Goal: Information Seeking & Learning: Learn about a topic

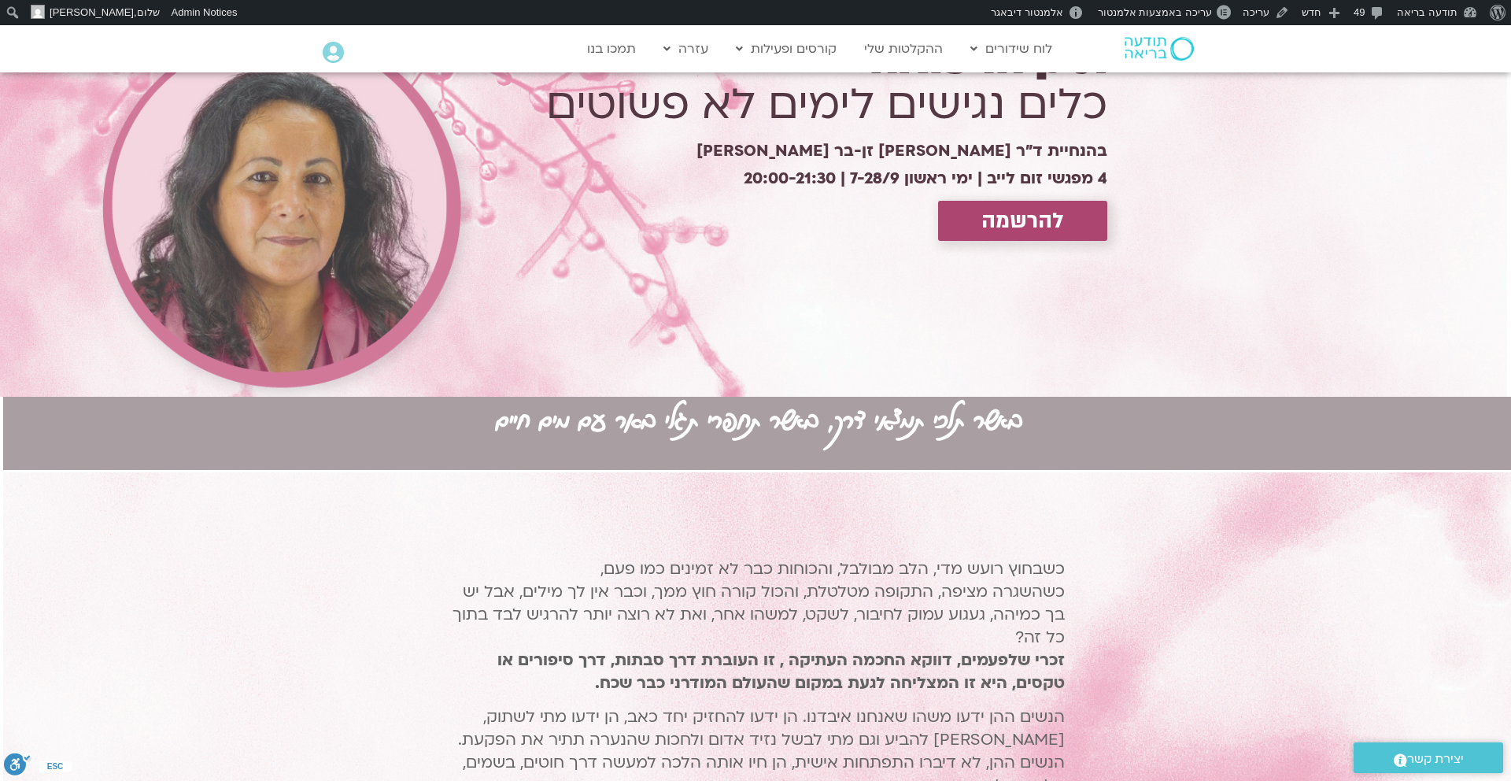
scroll to position [0, -3]
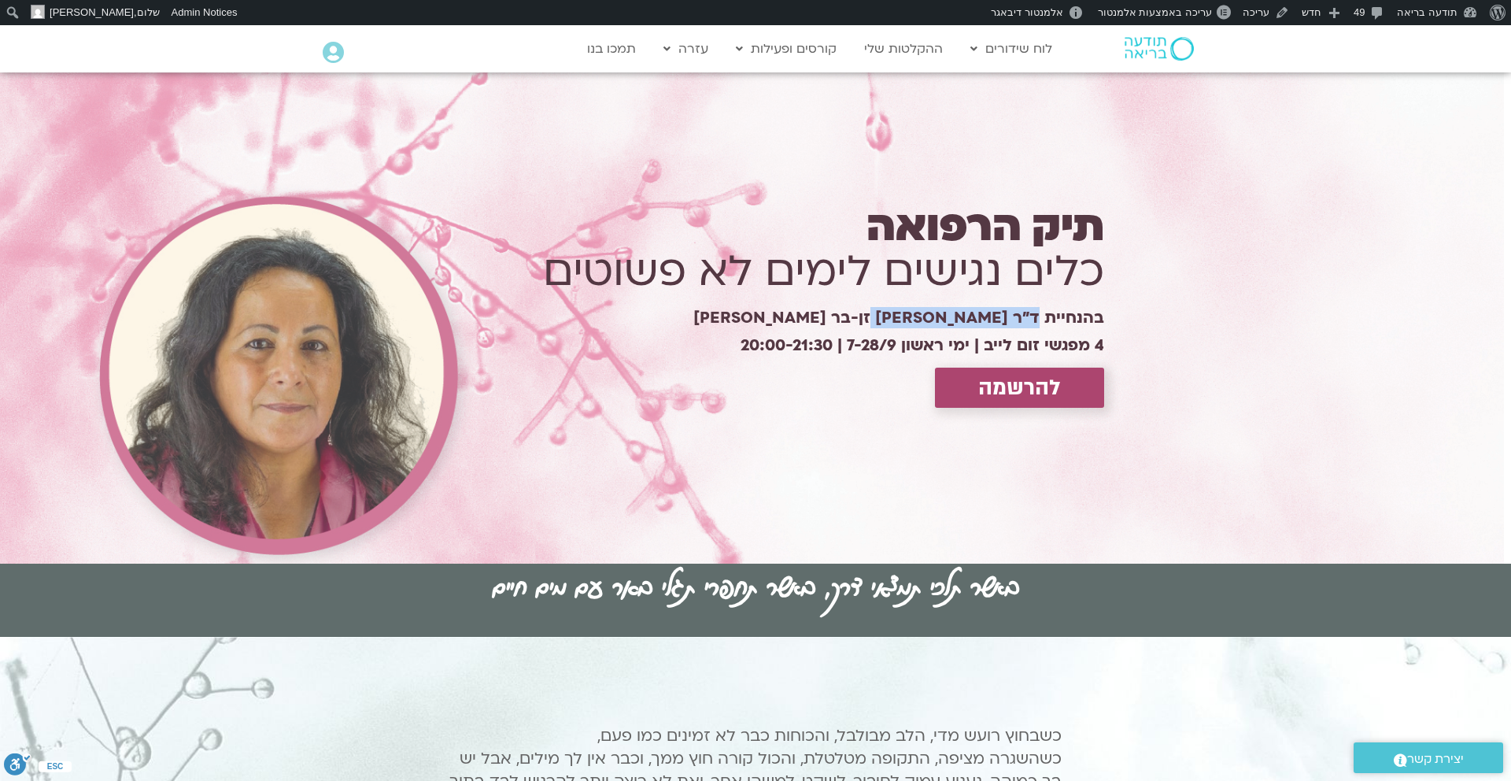
drag, startPoint x: 1039, startPoint y: 319, endPoint x: 893, endPoint y: 327, distance: 146.6
click at [894, 324] on div "תיק הרפואה כלים נגישים לימים לא פשוטים בהנחיית ד״ר צילה זן-בר צור 4 מפגשי זום ל…" at bounding box center [795, 318] width 633 height 207
copy h1 "ד״ר [PERSON_NAME] זן-בר [PERSON_NAME]"
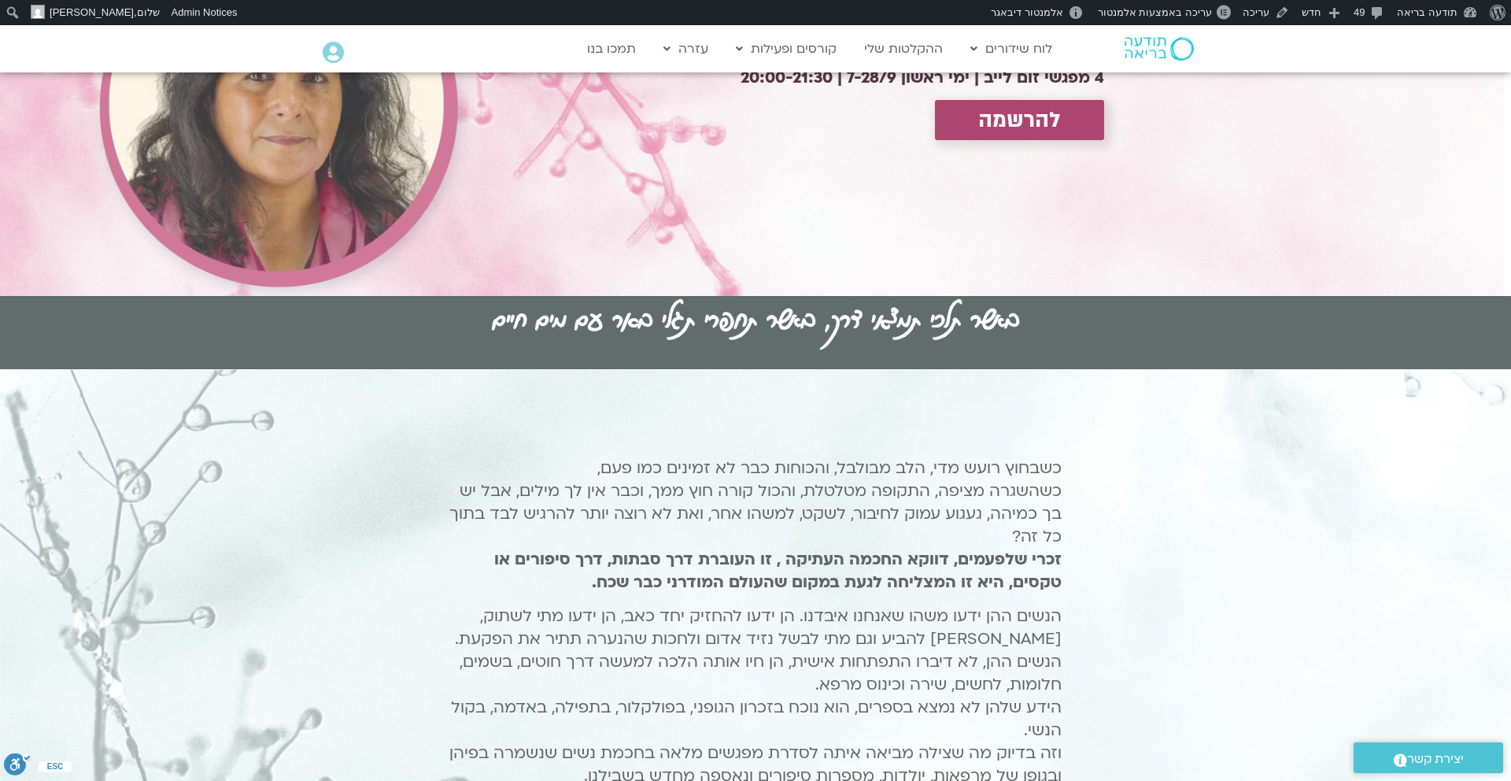
scroll to position [379, 0]
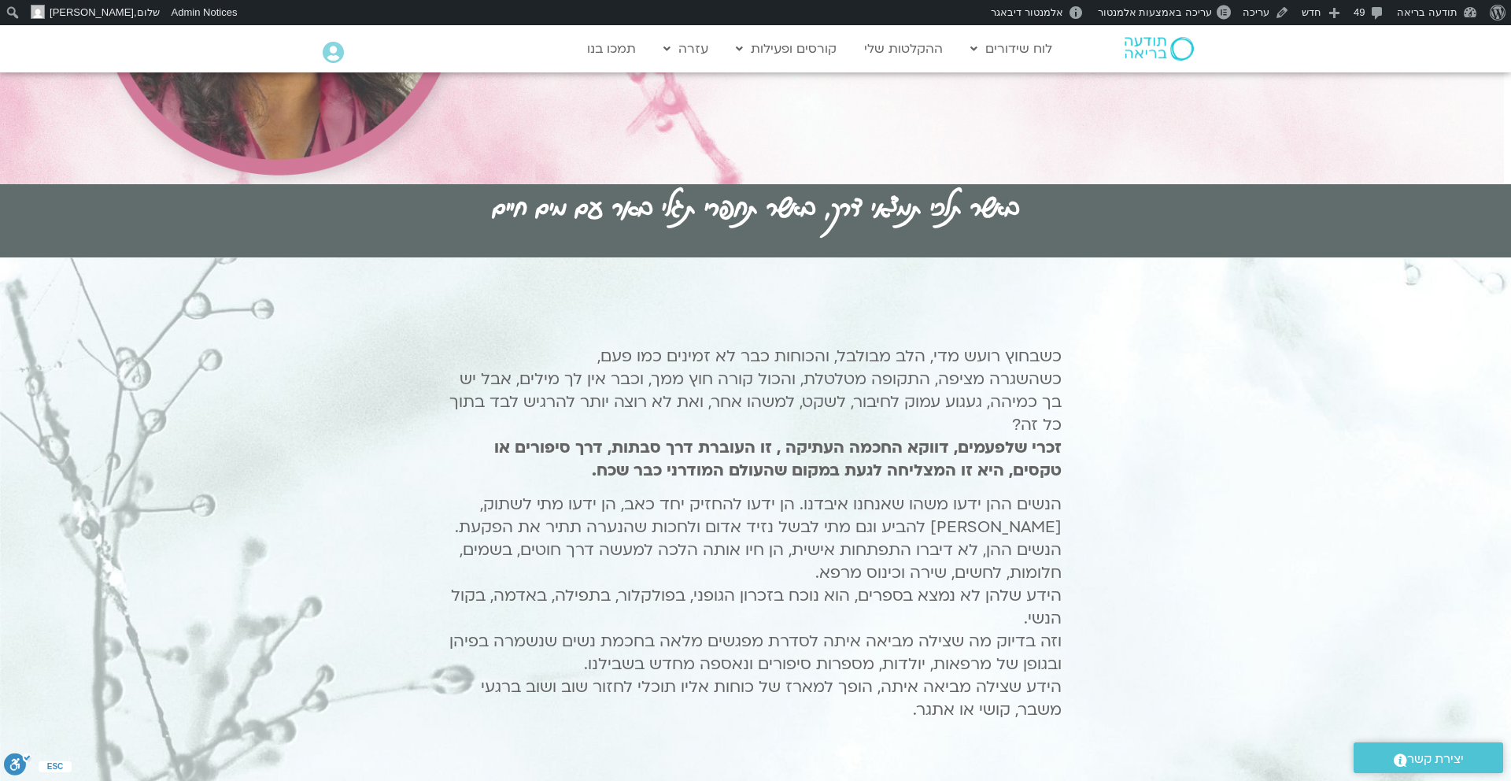
drag, startPoint x: 1091, startPoint y: 361, endPoint x: 747, endPoint y: 715, distance: 493.7
click at [747, 715] on div "כשבחוץ רועש מדי, הלב מבולבל, והכוחות כבר לא זמינים כמו פעם, כשהשגרה מציפה, התקו…" at bounding box center [755, 538] width 677 height 453
copy div "כשבחוץ רועש מדי, הלב מבולבל, והכוחות כבר לא זמינים כמו פעם, כשהשגרה מציפה, התקו…"
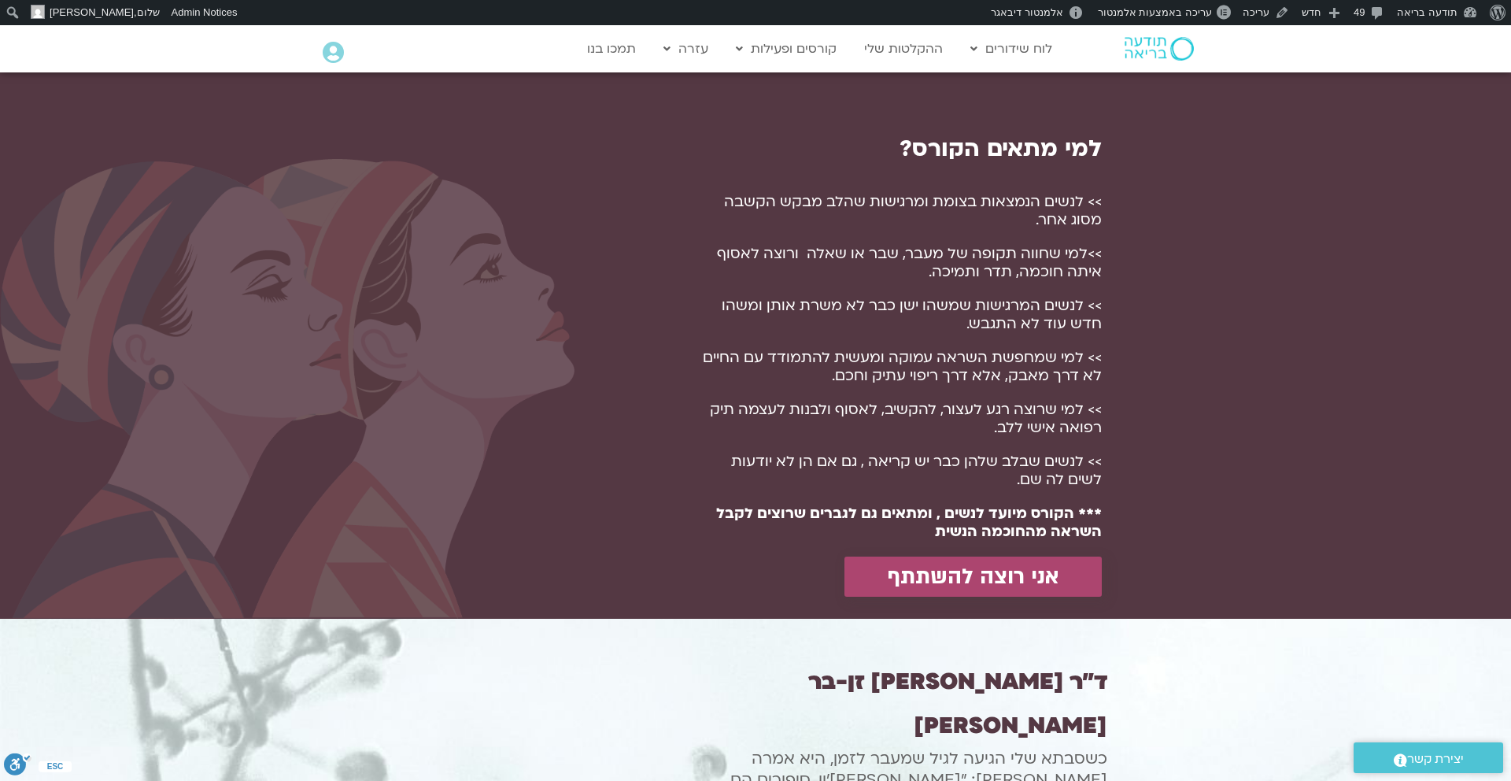
scroll to position [1115, 0]
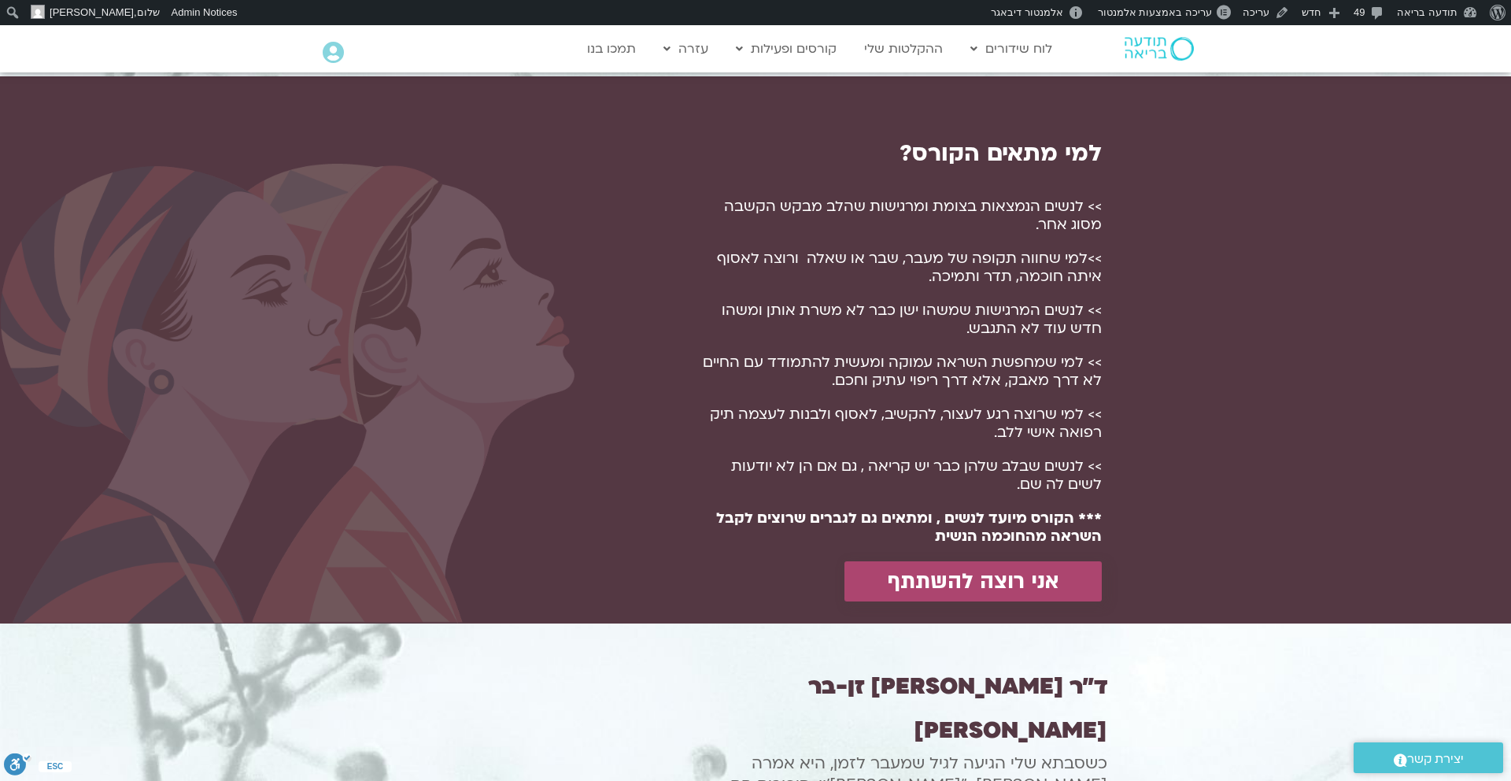
drag, startPoint x: 1128, startPoint y: 157, endPoint x: 697, endPoint y: 533, distance: 571.9
click at [697, 533] on div "למי מתאים הקורס?​ >> לנשים הנמצאות בצומת ומרגישות שהלב מבקש הקשבה מסוג אחר. >>ל…" at bounding box center [755, 349] width 1511 height 547
copy div "למי מתאים הקורס?​ >> לנשים הנמצאות בצומת ומרגישות שהלב מבקש הקשבה מסוג אחר. >>ל…"
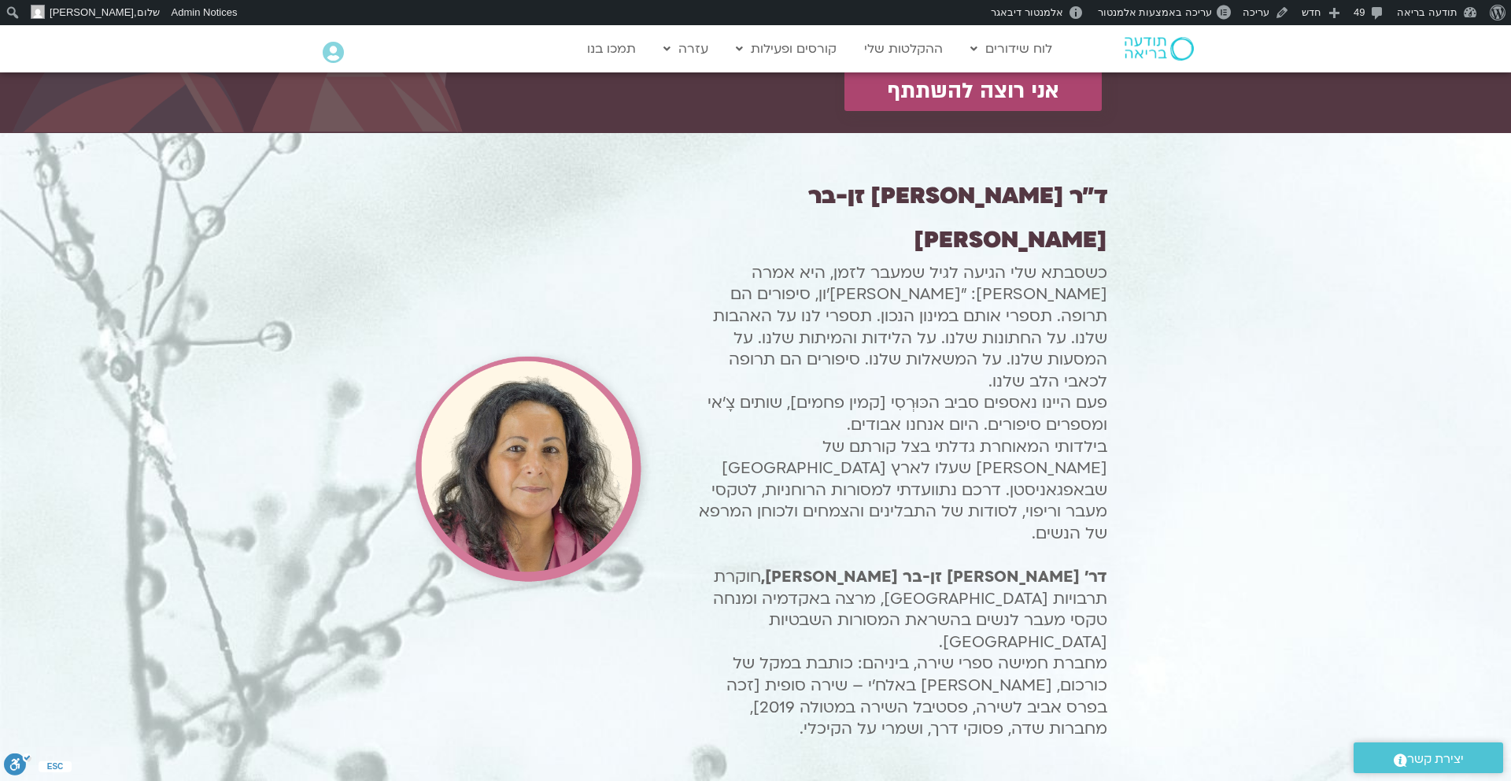
scroll to position [1614, 0]
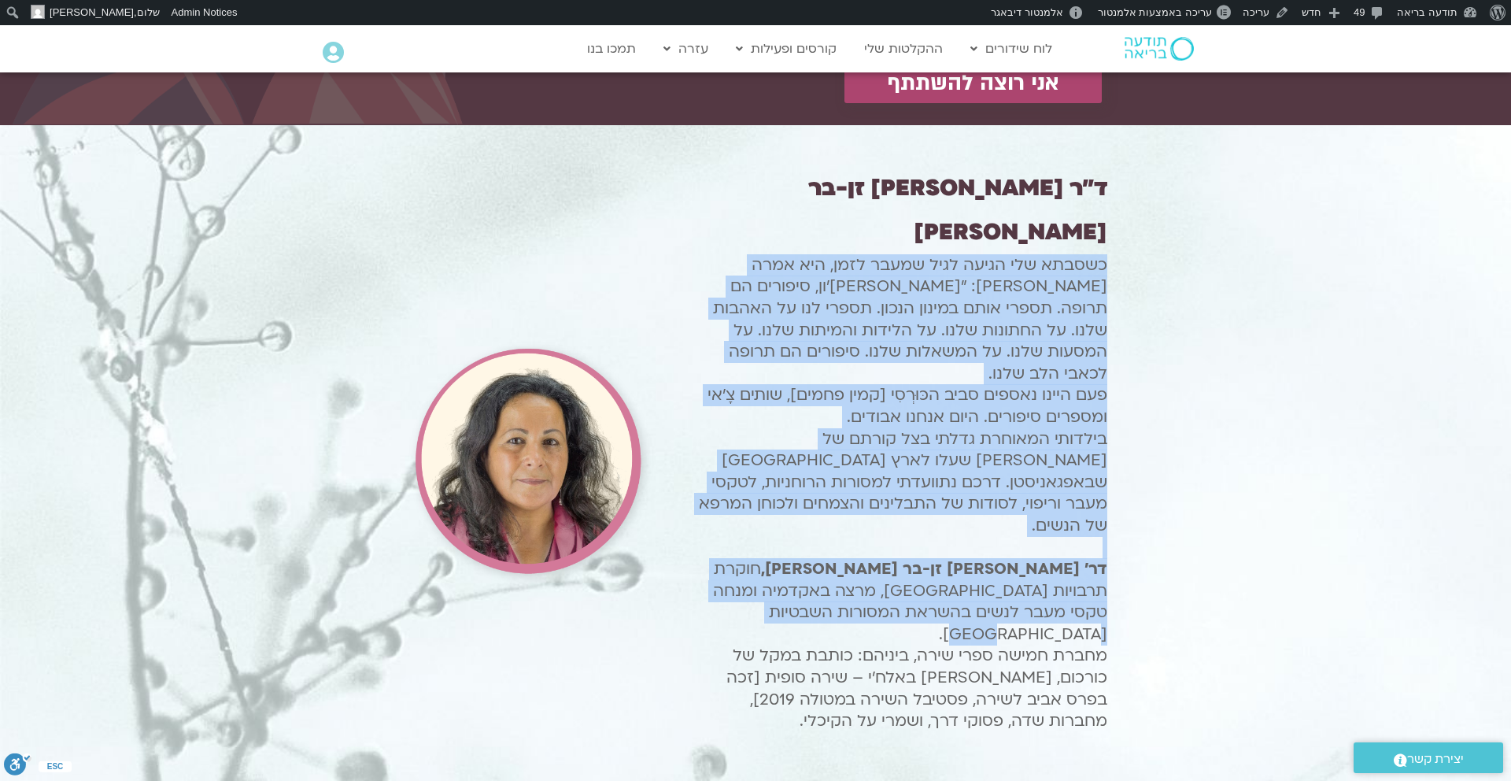
drag, startPoint x: 1120, startPoint y: 217, endPoint x: 821, endPoint y: 523, distance: 428.0
click at [821, 523] on div "ד״ר צילה זן-בר צור כשסבתא שלי הגיעה לגיל שמעבר לזמן, היא אמרה לי: "צילה ג'ון, ס…" at bounding box center [755, 462] width 767 height 626
copy p "כשסבתא שלי הגיעה לגיל שמעבר לזמן, היא אמרה לי: "צילה ג'ון, סיפורים הם תרופה. תס…"
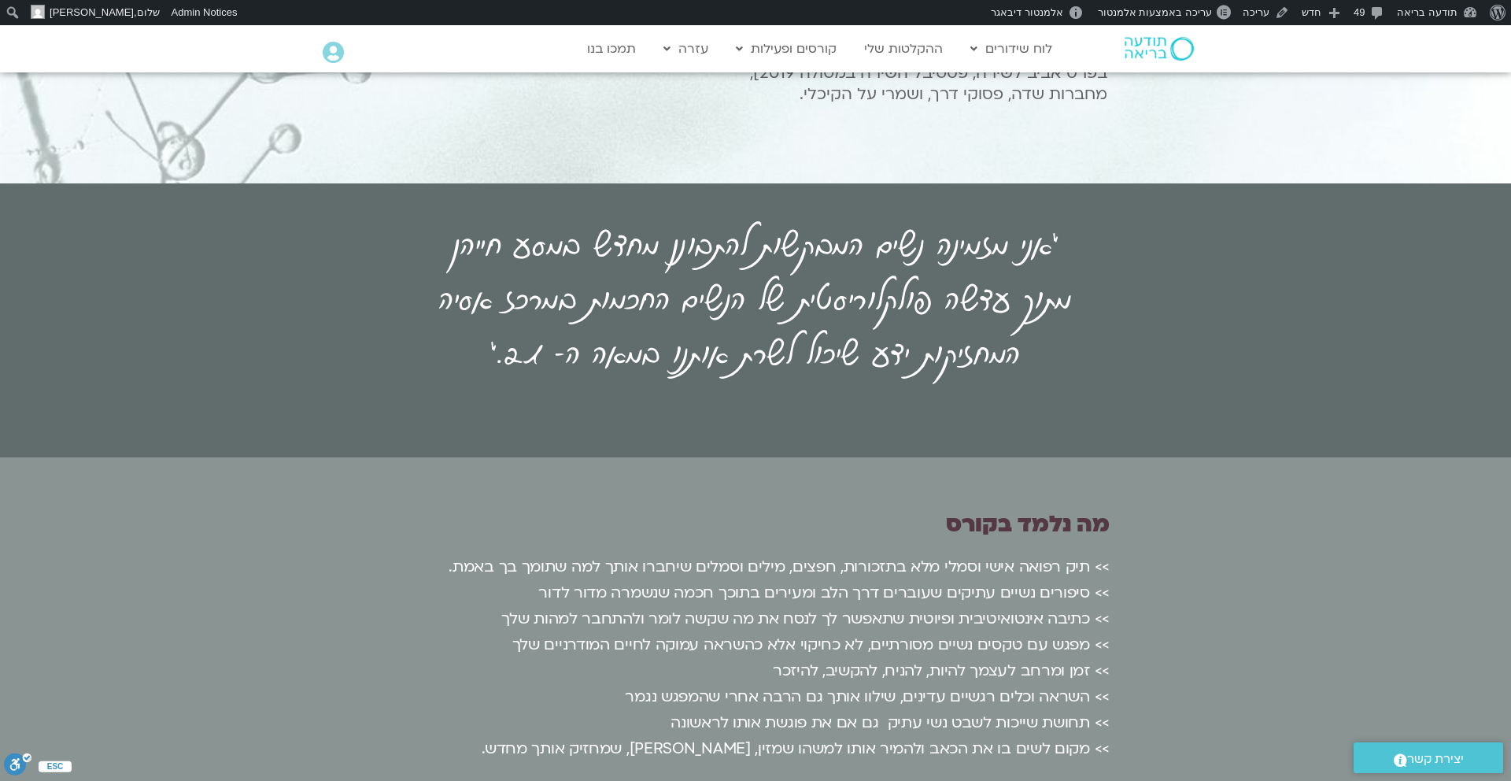
scroll to position [2242, 0]
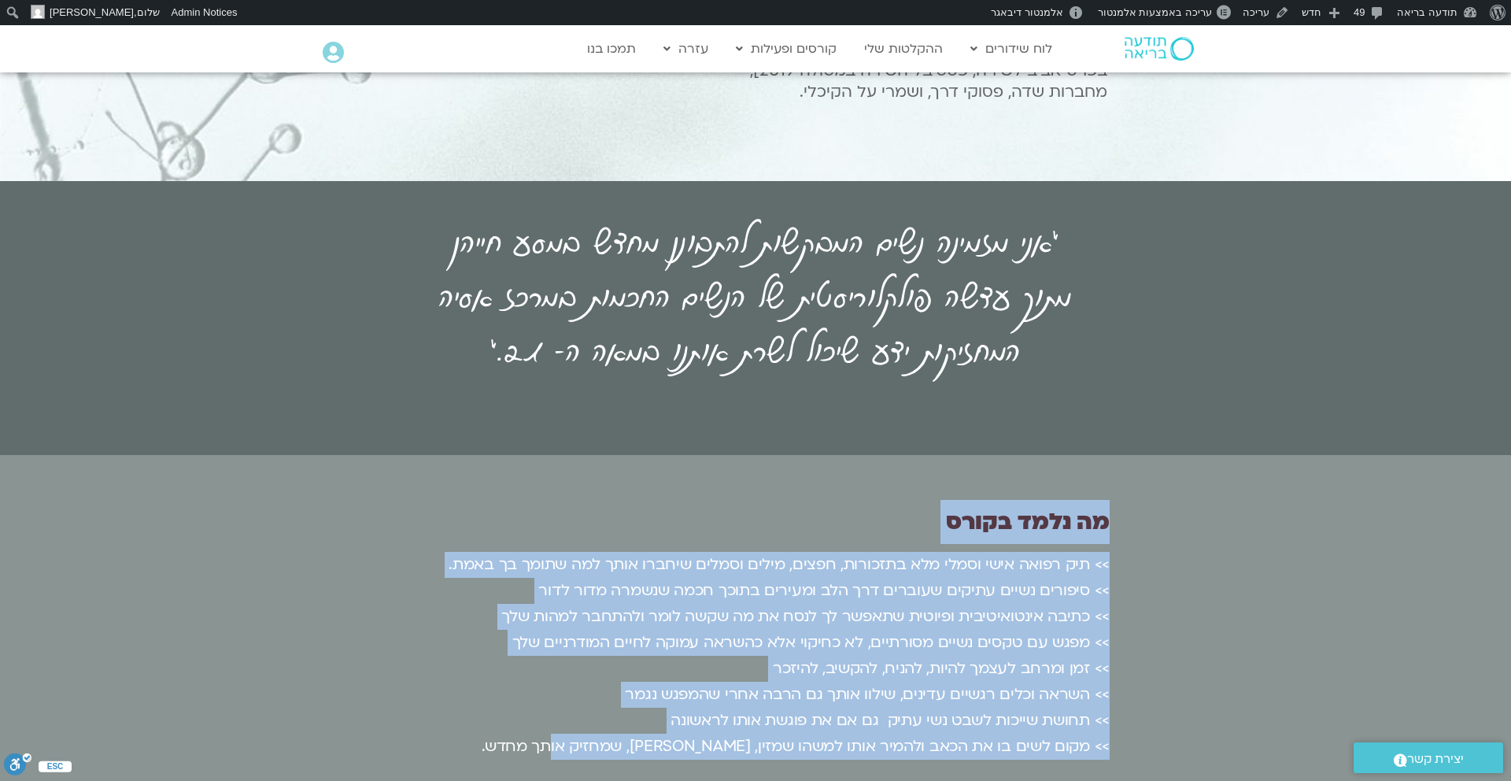
drag, startPoint x: 1139, startPoint y: 411, endPoint x: 625, endPoint y: 660, distance: 571.4
click at [625, 660] on section "מה נלמד בקורס >> תיק רפואה אישי וסמלי מלא בתזכורות, חפצים, מילים וסמלים שיחברו …" at bounding box center [756, 644] width 882 height 308
copy section "מה נלמד בקורס >> תיק רפואה אישי וסמלי מלא בתזכורות, חפצים, מילים וסמלים שיחברו …"
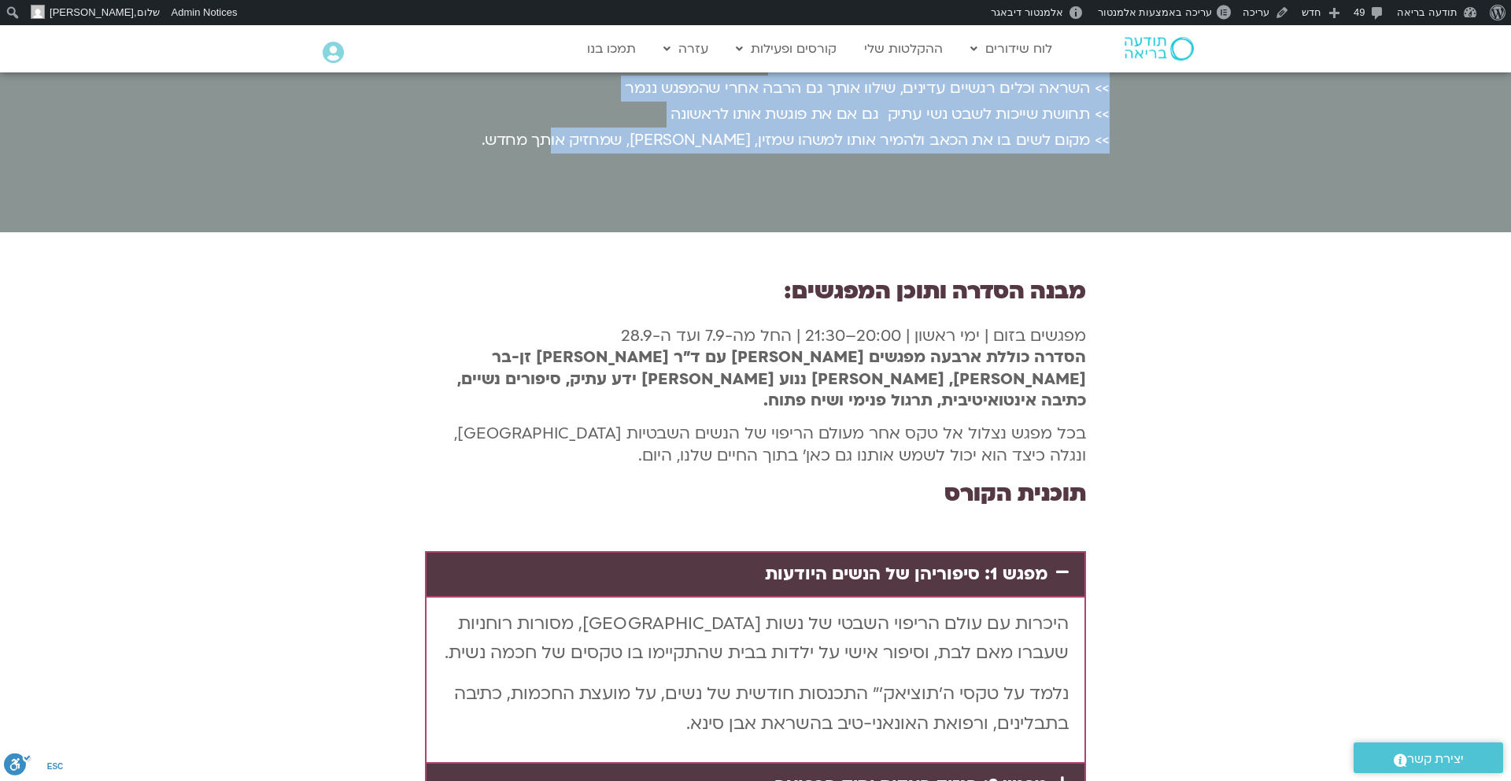
scroll to position [2890, 0]
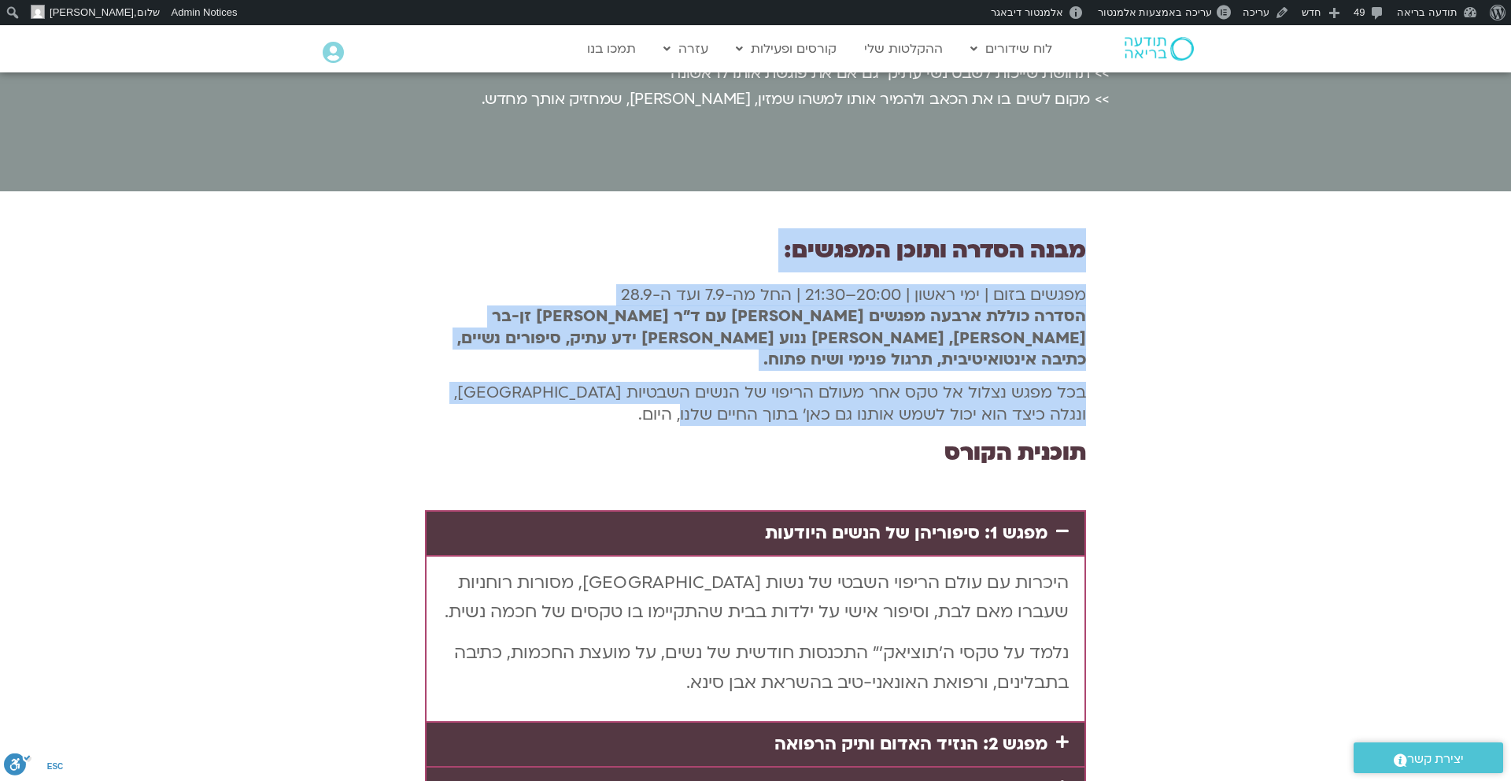
drag, startPoint x: 1085, startPoint y: 137, endPoint x: 741, endPoint y: 298, distance: 380.6
click at [738, 297] on div "מבנה הסדרה ותוכן המפגשים: מפגשים בזום | ימי ראשון | 20:00–21:30 | החל מה-7.9 וע…" at bounding box center [755, 571] width 677 height 666
copy div "מבנה הסדרה ותוכן המפגשים: מפגשים בזום | ימי ראשון | 20:00–21:30 | החל מה-7.9 וע…"
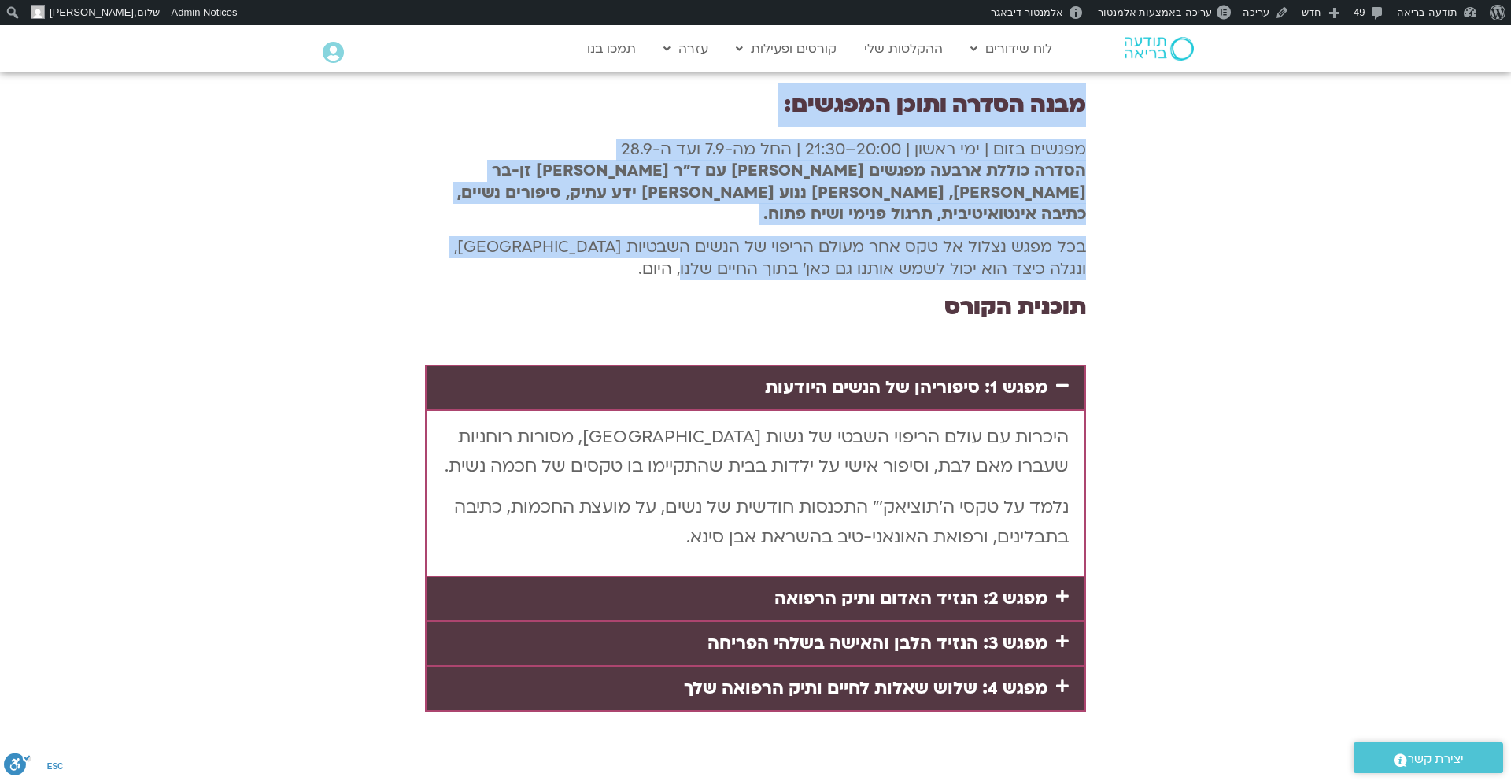
scroll to position [3053, 0]
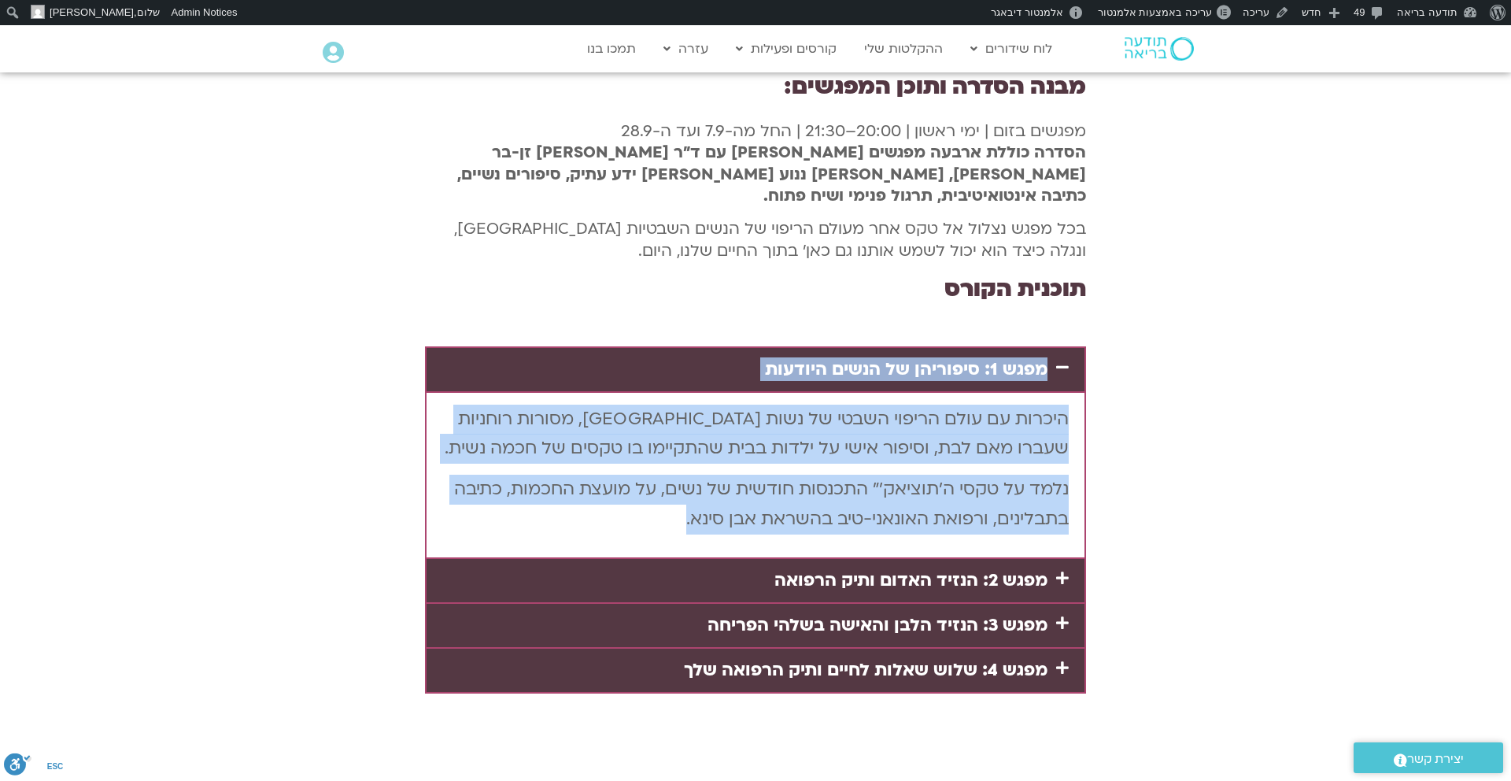
drag, startPoint x: 644, startPoint y: 399, endPoint x: 1064, endPoint y: 241, distance: 449.1
click at [1064, 346] on div "מפגש 1: סיפוריהן של הנשים היודעות היכרות עם עולם הריפוי השבטי של נשות מרכז אסיה…" at bounding box center [755, 452] width 661 height 213
copy div "מפגש 1: סיפוריהן של הנשים היודעות היכרות עם עולם הריפוי השבטי של נשות מרכז אסיה…"
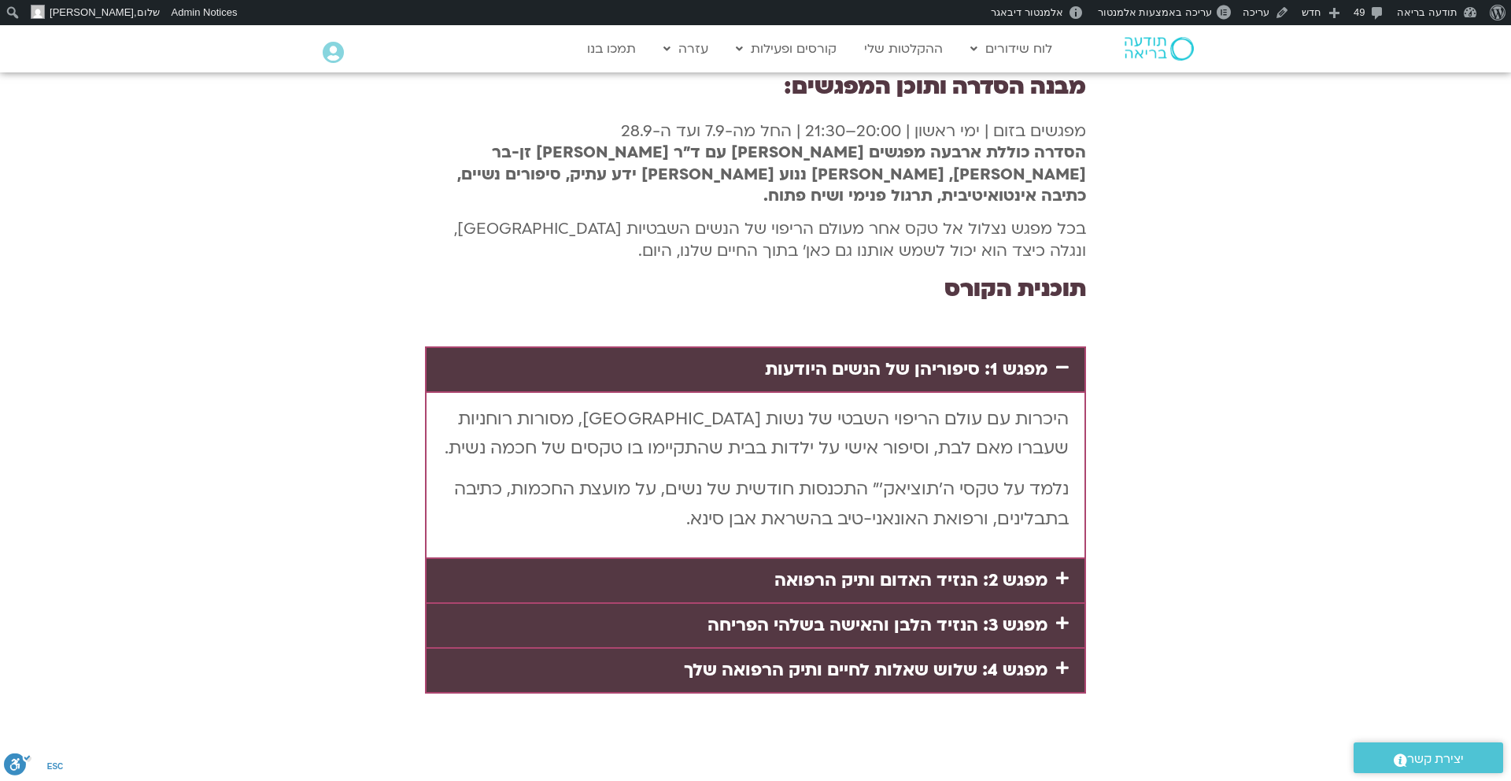
click at [974, 568] on link "מפגש 2: הנזיד האדום ותיק הרפואה" at bounding box center [911, 580] width 273 height 24
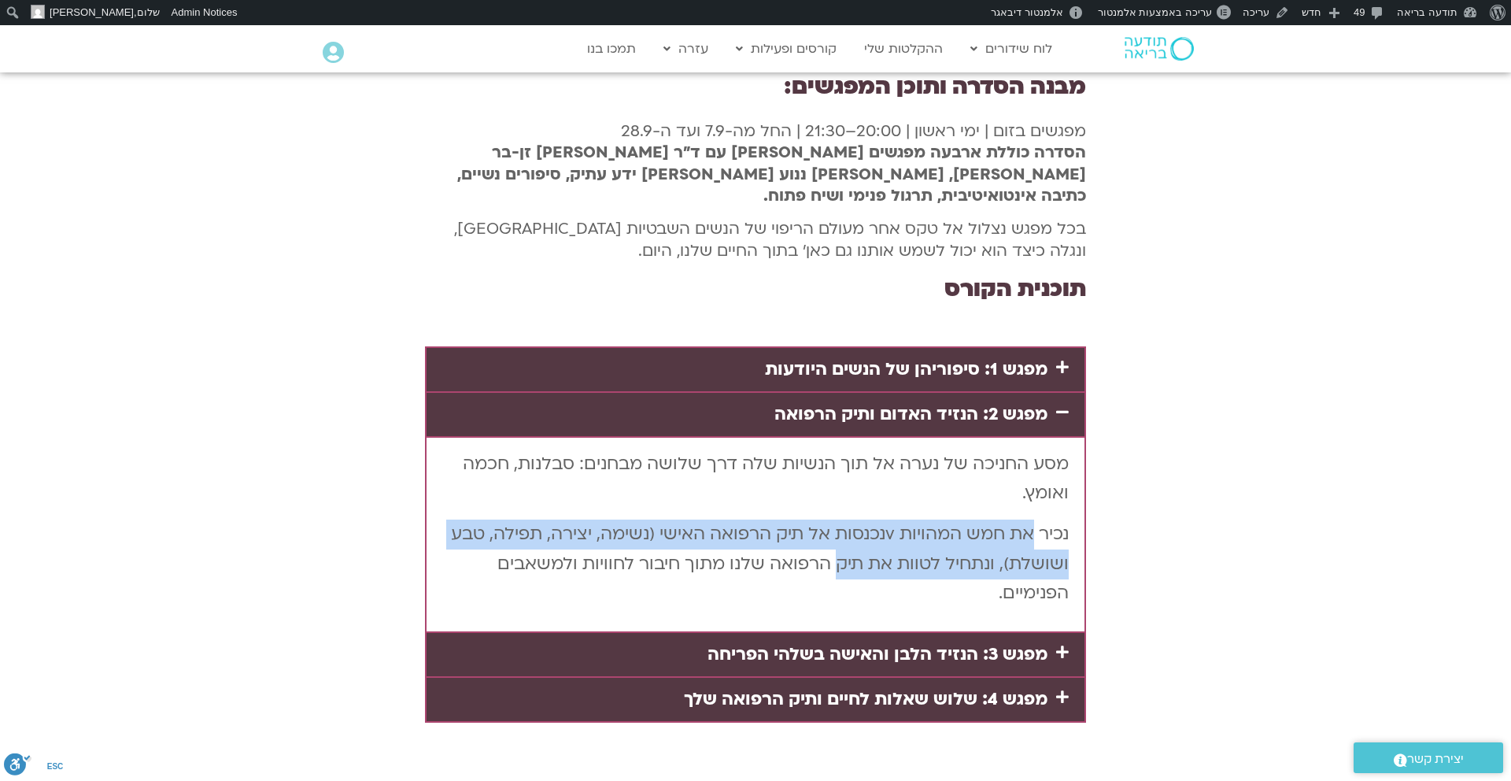
drag, startPoint x: 843, startPoint y: 439, endPoint x: 1030, endPoint y: 416, distance: 188.0
click at [1030, 519] on p "נכיר את חמש המהויות vנכנסות אל תיק הרפואה האישי (נשימה, יצירה, תפילה, טבע ושושל…" at bounding box center [755, 563] width 627 height 89
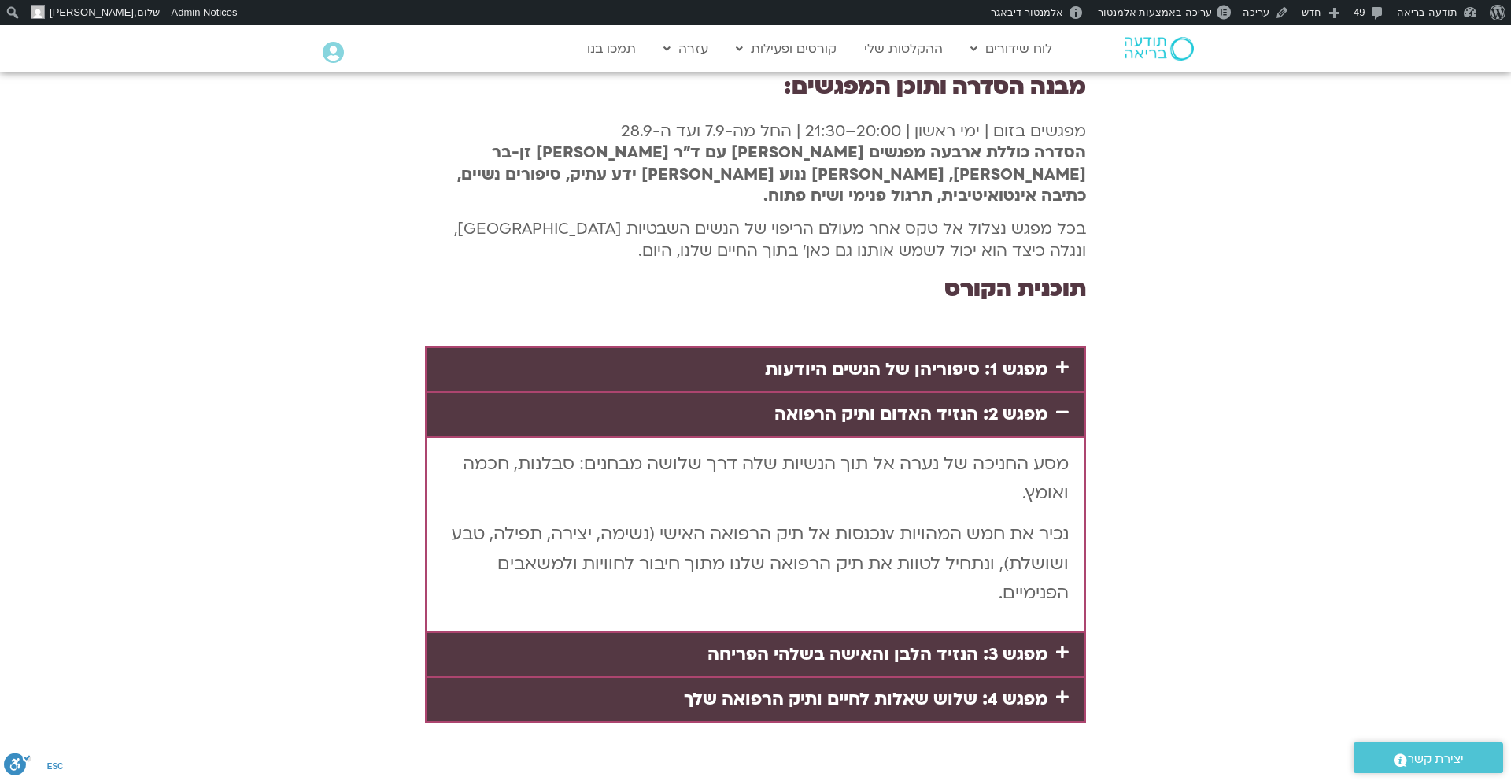
click at [989, 519] on p "נכיר את חמש המהויות vנכנסות אל תיק הרפואה האישי (נשימה, יצירה, תפילה, טבע ושושל…" at bounding box center [755, 563] width 627 height 89
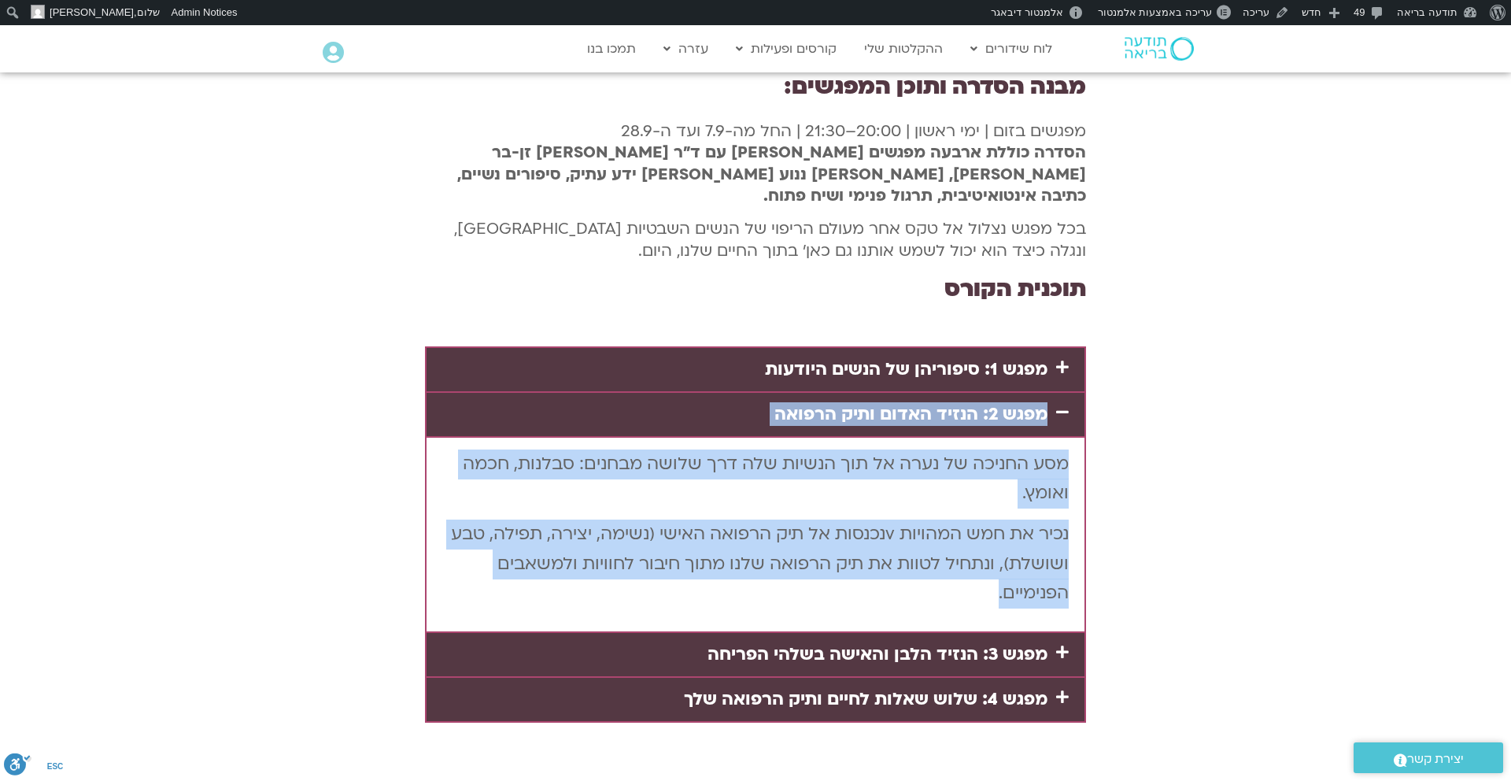
drag, startPoint x: 989, startPoint y: 467, endPoint x: 1074, endPoint y: 257, distance: 226.0
click at [1074, 346] on div "מפגש 1: סיפוריהן של הנשים היודעות היכרות עם עולם הריפוי השבטי של נשות מרכז אסיה…" at bounding box center [755, 534] width 661 height 376
copy div "היכרות עם עולם הריפוי השבטי של נשות מרכז אסיה, מסורות רוחניות שעברו מאם לבת, וס…"
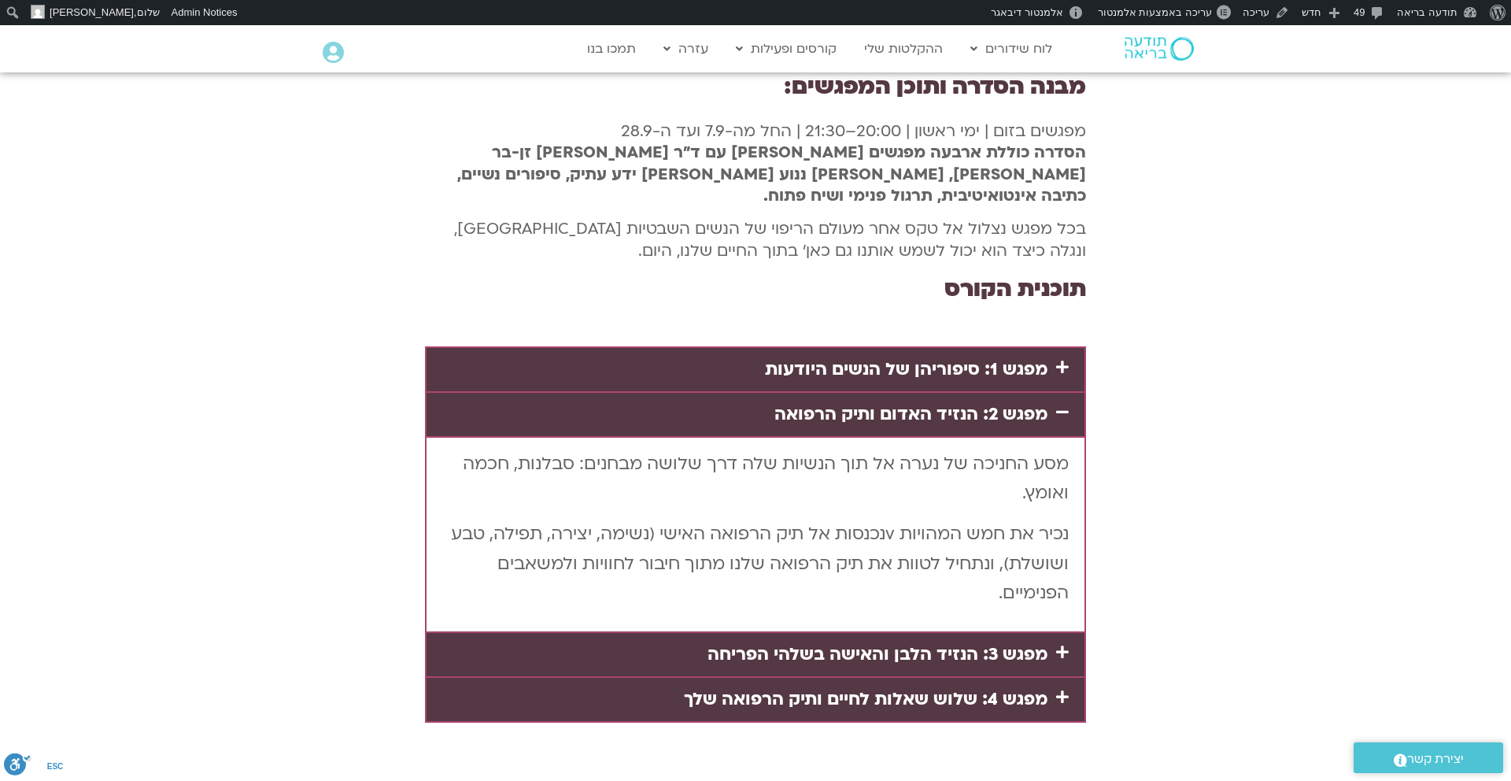
click at [1011, 642] on link "מפגש 3: הנזיד הלבן והאישה בשלהי הפריחה" at bounding box center [878, 654] width 340 height 24
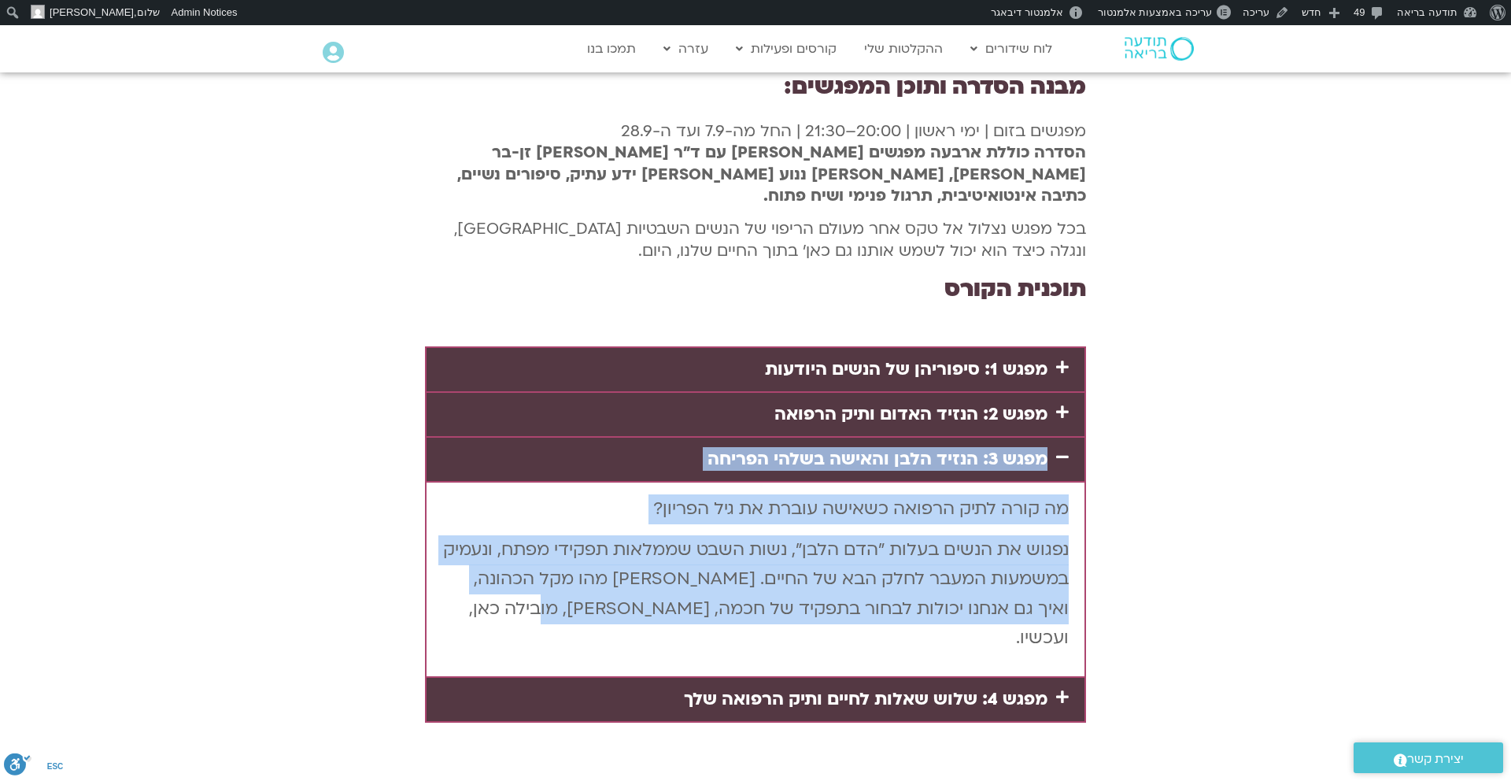
drag, startPoint x: 537, startPoint y: 484, endPoint x: 1059, endPoint y: 313, distance: 549.8
click at [1059, 438] on div "מפגש 3: הנזיד הלבן והאישה בשלהי הפריחה מה קורה לתיק הרפואה כשאישה עוברת את גיל …" at bounding box center [755, 558] width 661 height 240
copy div "מפגש 3: הנזיד הלבן והאישה בשלהי הפריחה מה קורה לתיק הרפואה כשאישה עוברת את גיל …"
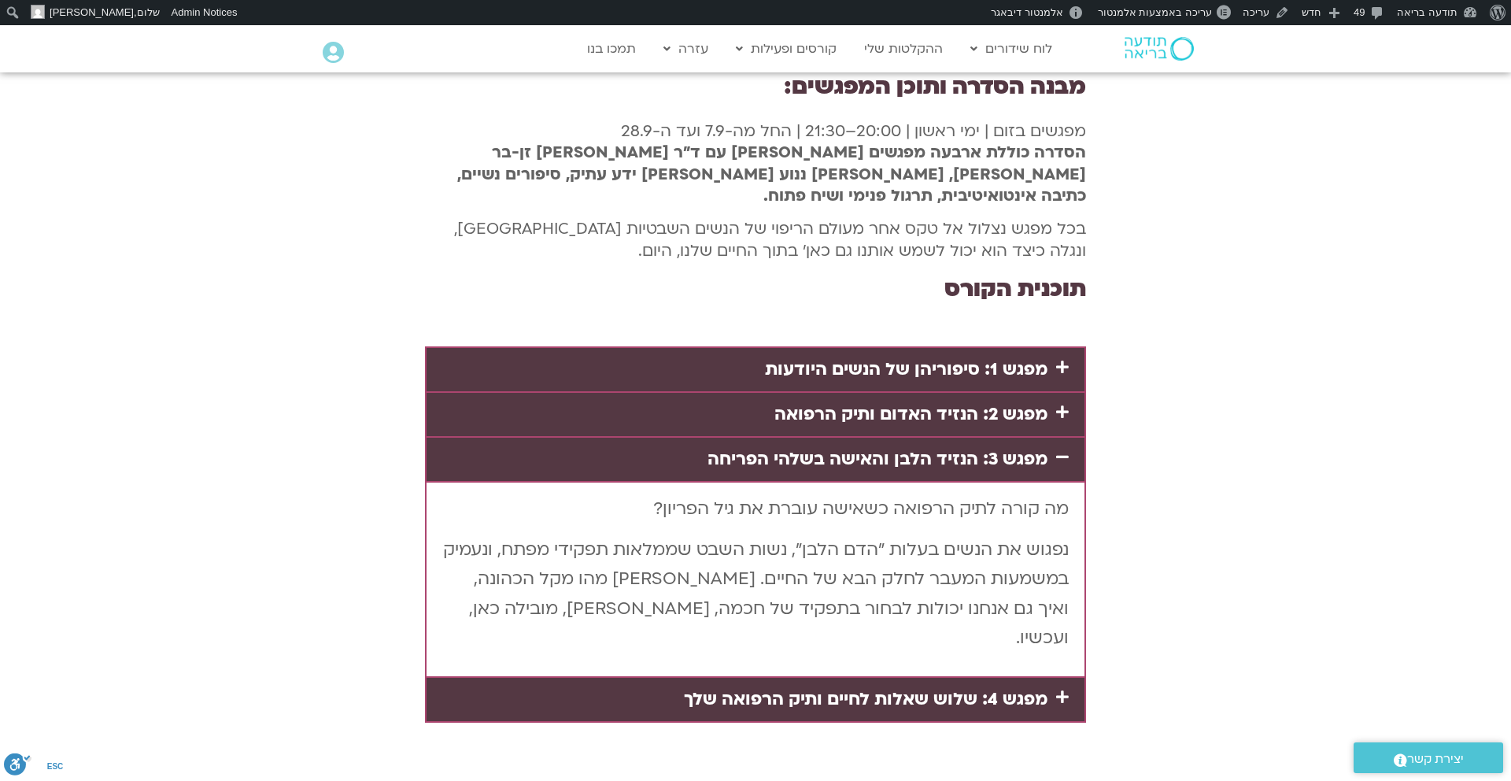
click at [832, 687] on link "מפגש 4: שלוש שאלות לחיים ותיק הרפואה שלך" at bounding box center [866, 699] width 364 height 24
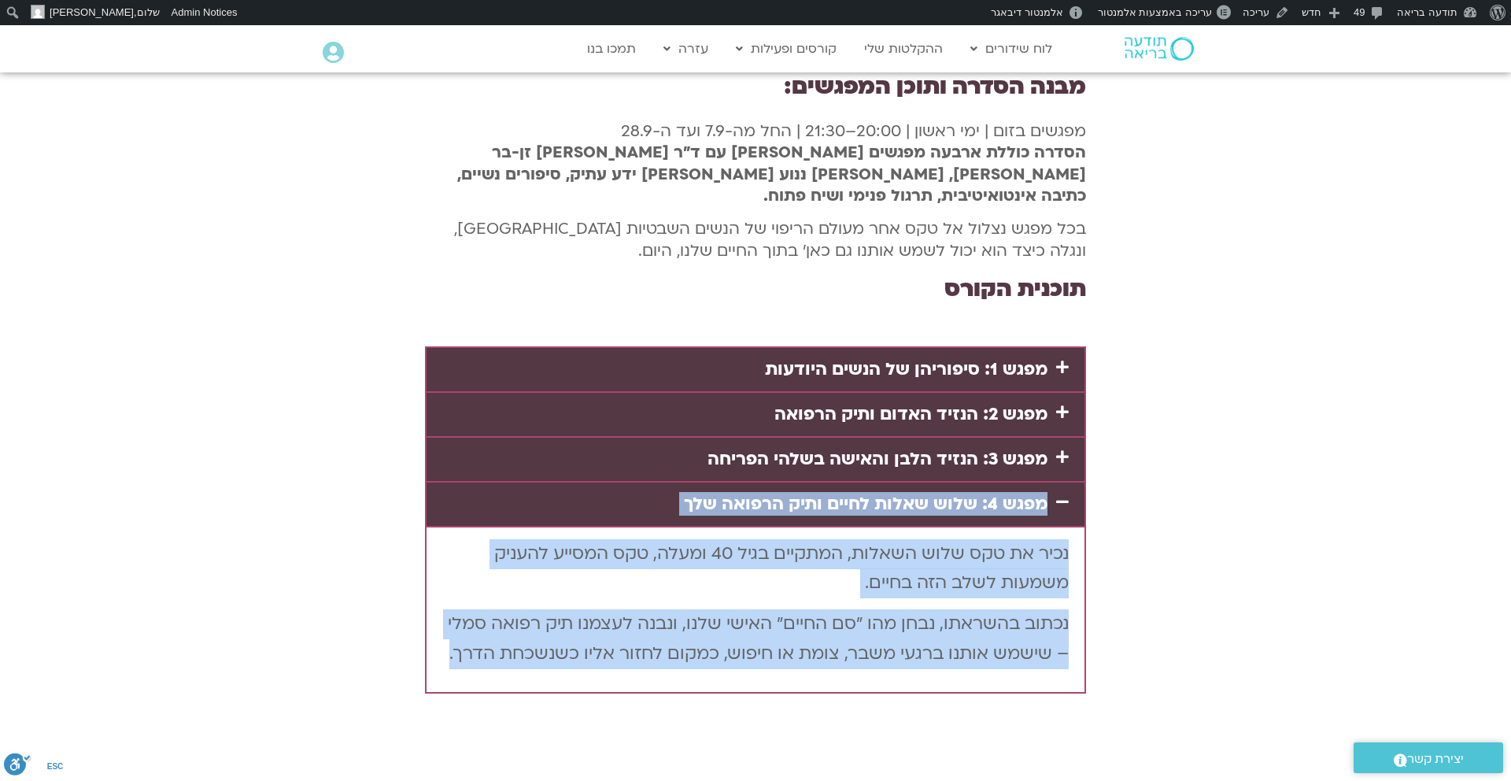
drag, startPoint x: 445, startPoint y: 527, endPoint x: 1045, endPoint y: 379, distance: 618.7
click at [1045, 483] on div "מפגש 4: שלוש שאלות לחיים ותיק הרפואה שלך נכיר את טקס שלוש השאלות, המתקיים בגיל …" at bounding box center [755, 588] width 661 height 211
copy div "מפגש 4: שלוש שאלות לחיים ותיק הרפואה שלך נכיר את טקס שלוש השאלות, המתקיים בגיל …"
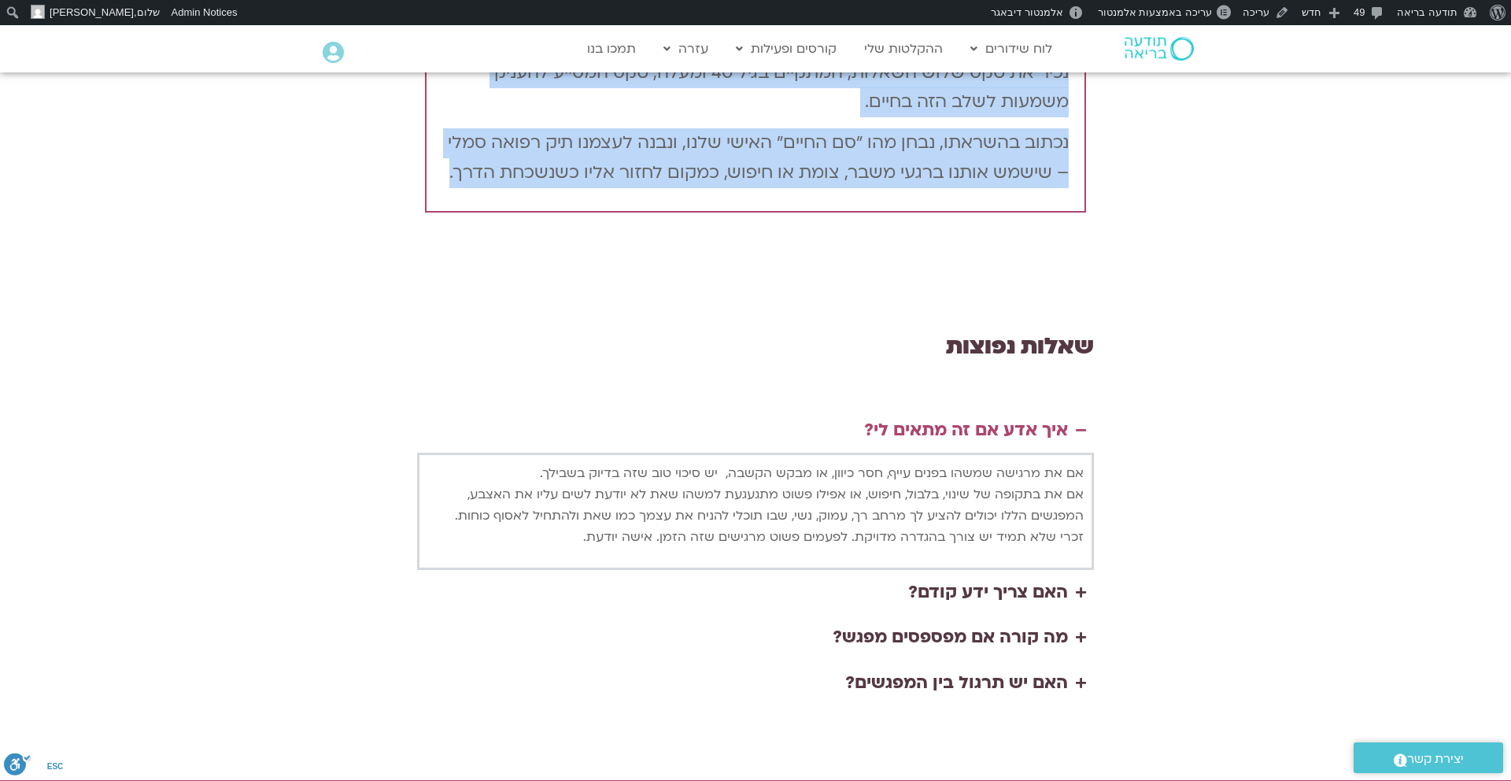
scroll to position [3659, 0]
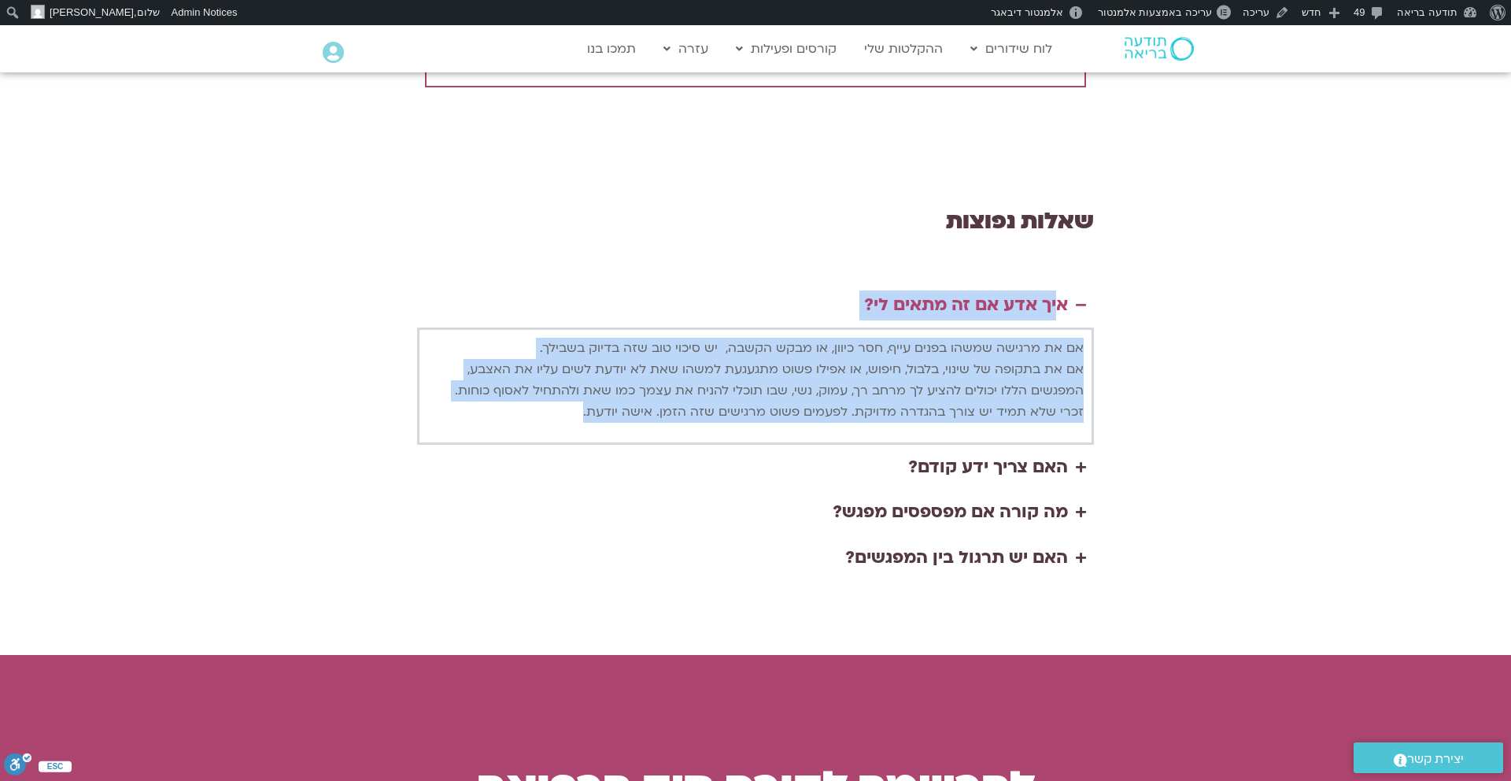
drag, startPoint x: 569, startPoint y: 283, endPoint x: 1056, endPoint y: 159, distance: 502.7
click at [1056, 283] on details "איך אדע אם זה מתאים לי? אם את מרגישה שמשהו בפנים עייף, חסר כיוון, או מבקש הקשבה…" at bounding box center [755, 364] width 677 height 162
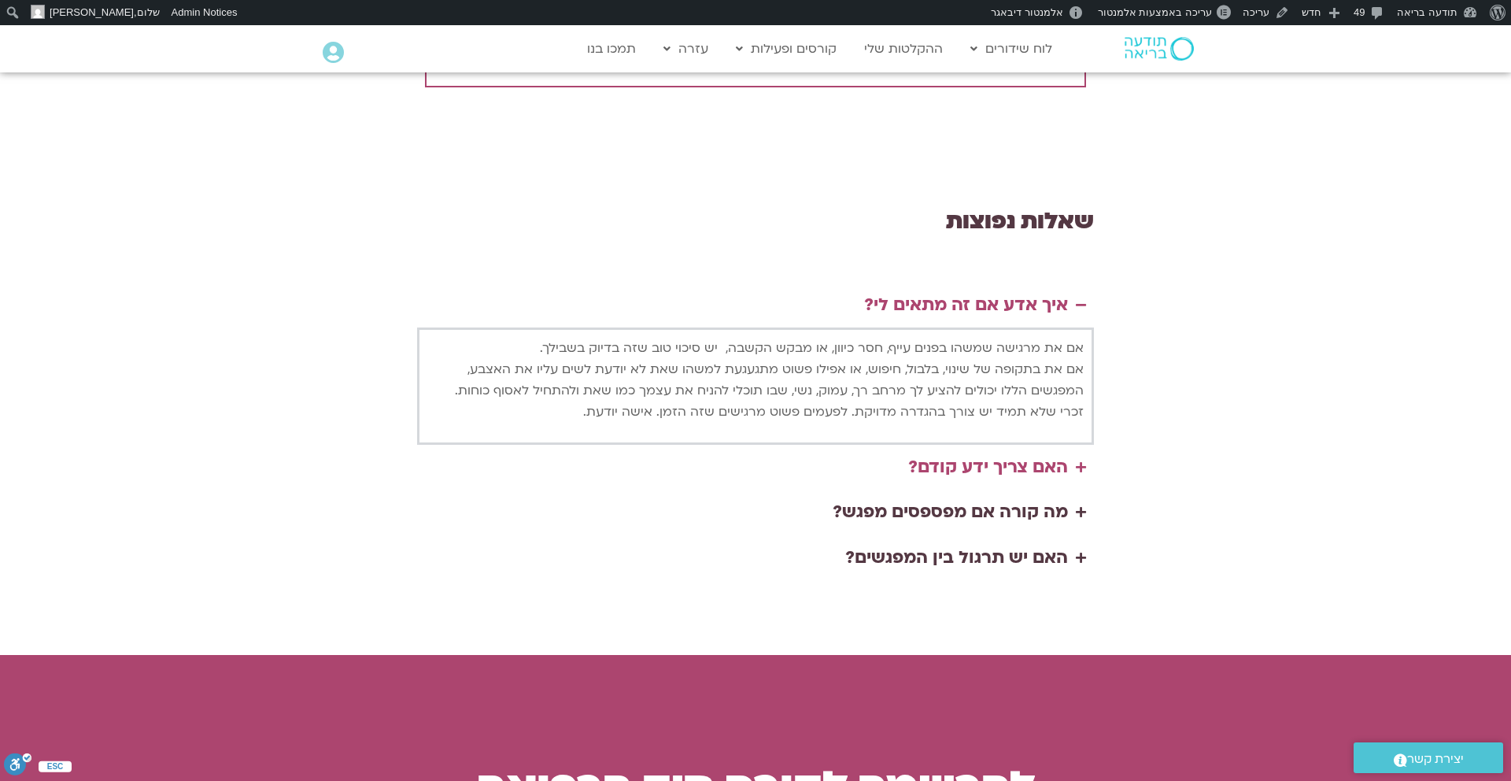
click at [996, 453] on div "האם צריך ידע קודם?" at bounding box center [988, 468] width 160 height 30
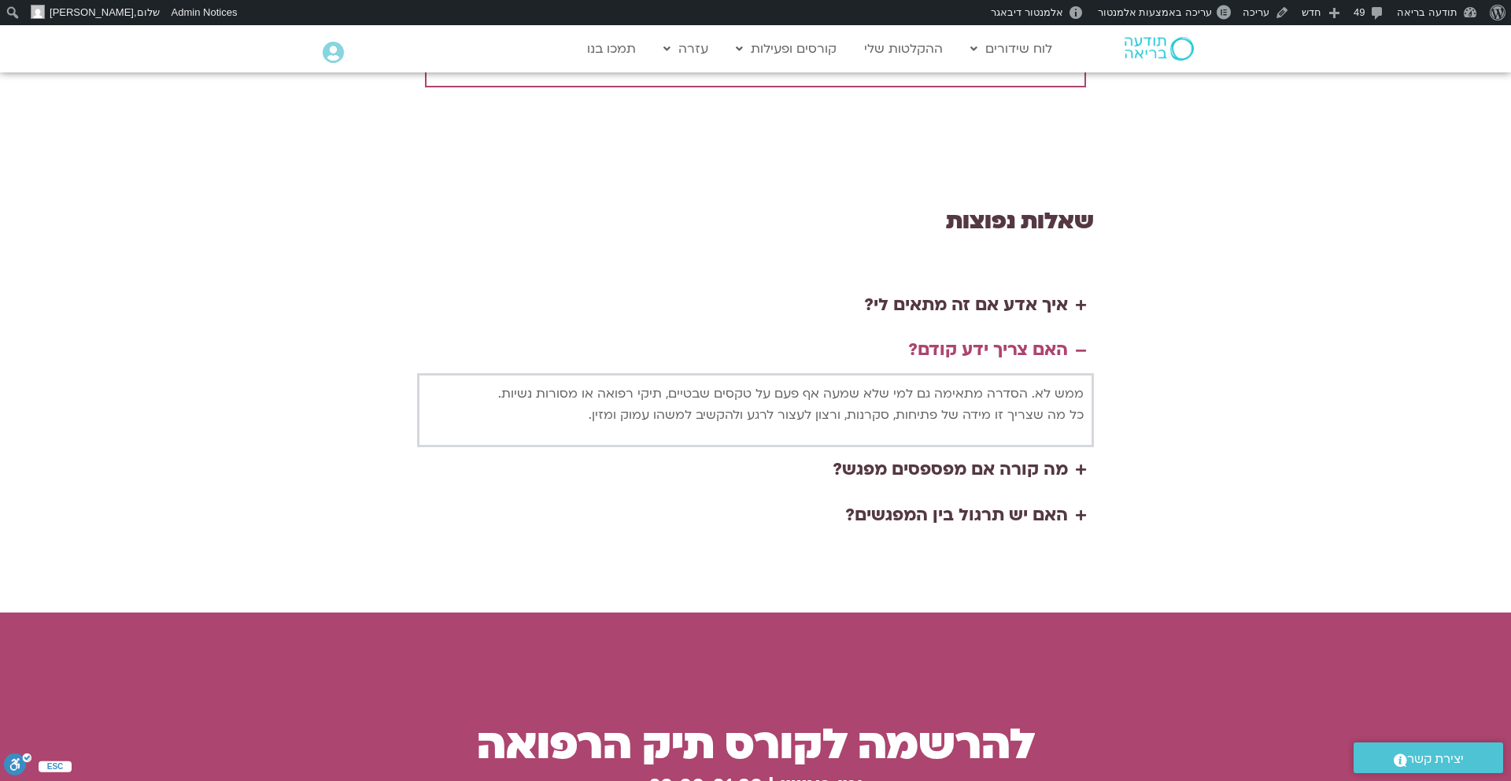
drag, startPoint x: 579, startPoint y: 285, endPoint x: 1073, endPoint y: 207, distance: 500.4
click at [1073, 327] on details "האם צריך ידע קודם? ממש לא. הסדרה מתאימה גם למי שלא שמעה אף פעם על טקסים שבטיים,…" at bounding box center [755, 387] width 677 height 120
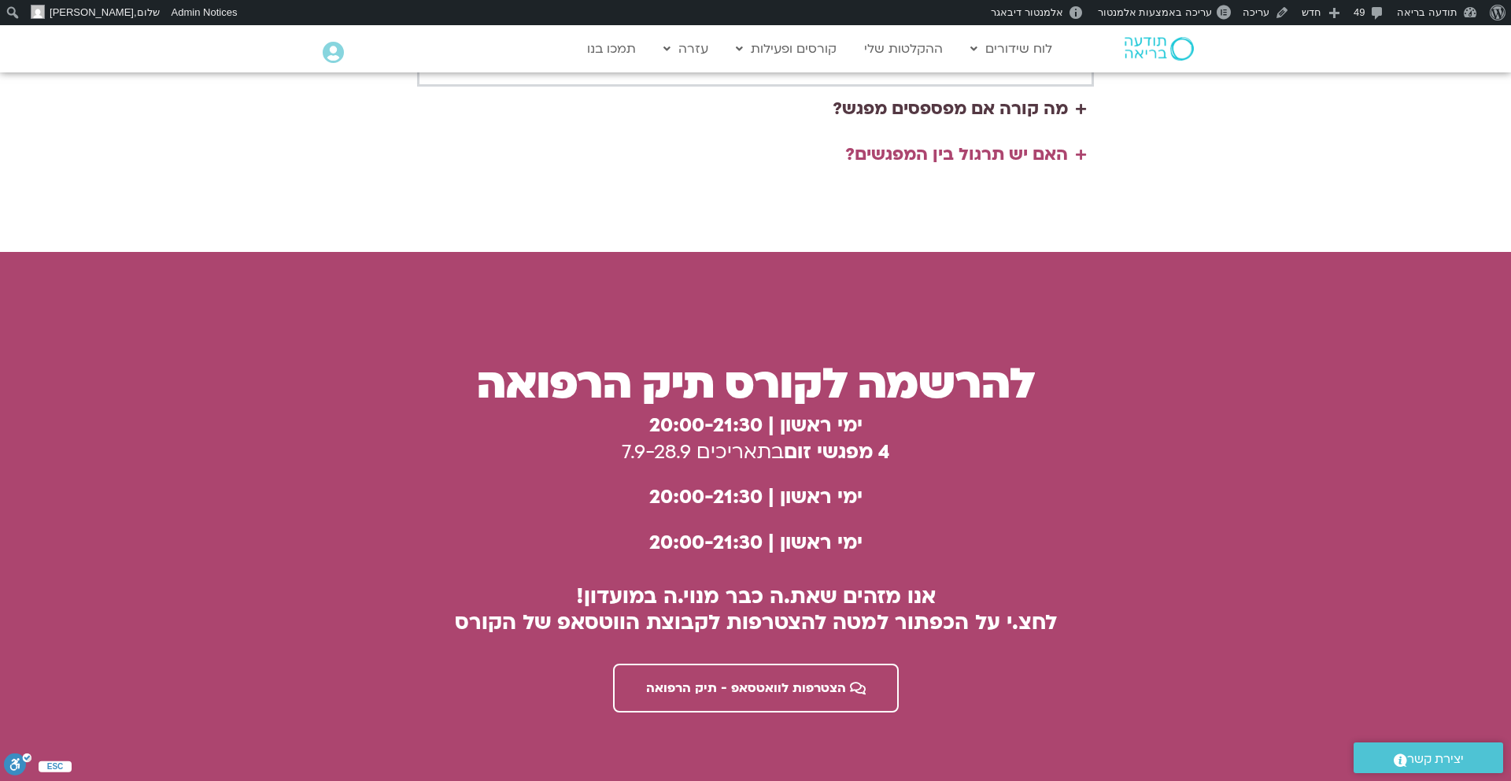
scroll to position [4021, 0]
